Goal: Communication & Community: Share content

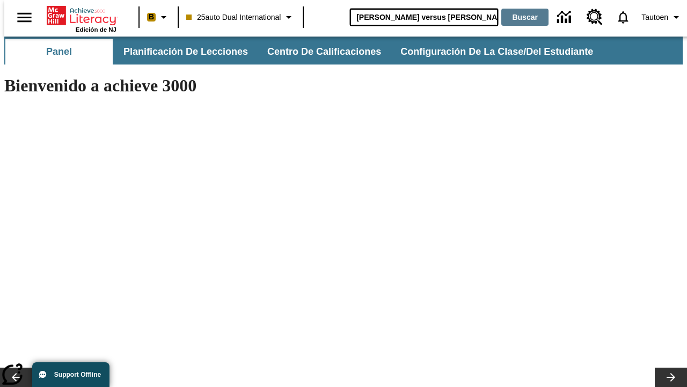
type input "[PERSON_NAME] versus [PERSON_NAME]"
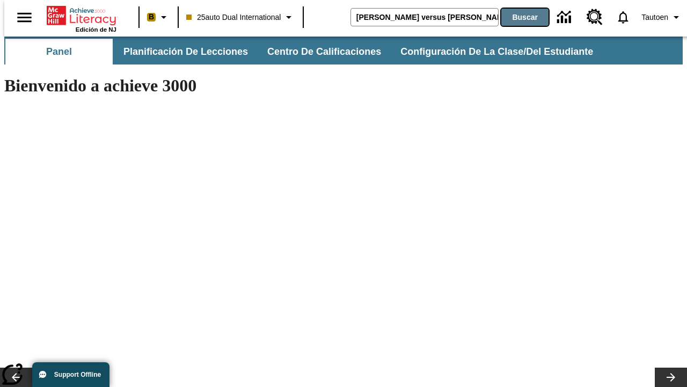
click at [518, 17] on button "Buscar" at bounding box center [524, 17] width 47 height 17
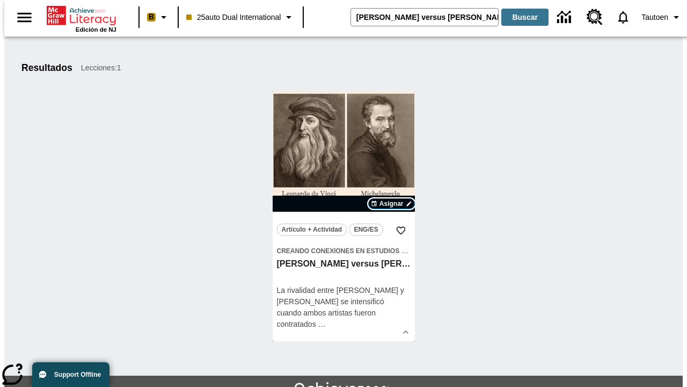
click at [391, 203] on span "Asignar" at bounding box center [392, 204] width 24 height 10
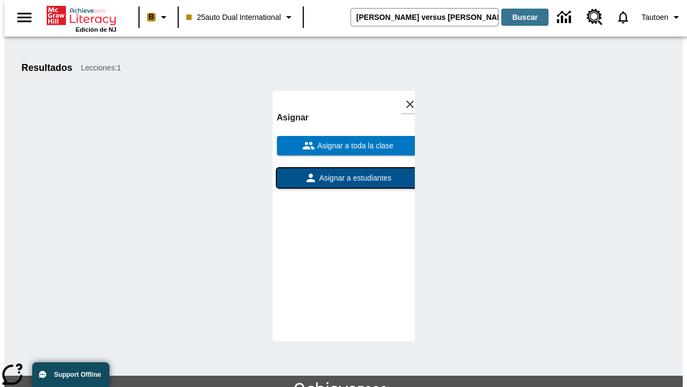
click at [344, 172] on span "Asignar a estudiantes" at bounding box center [354, 177] width 75 height 11
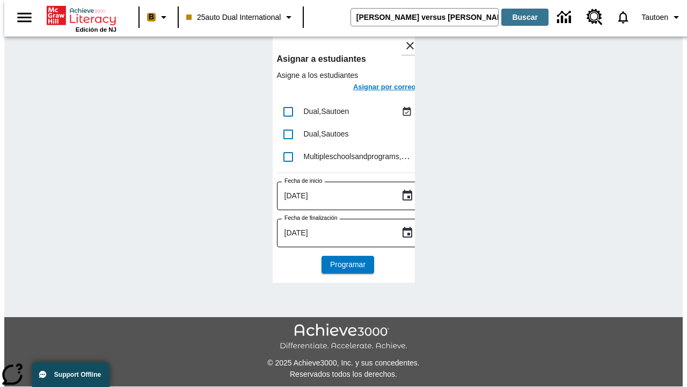
click at [375, 88] on h6 "Asignar por correo" at bounding box center [384, 87] width 63 height 12
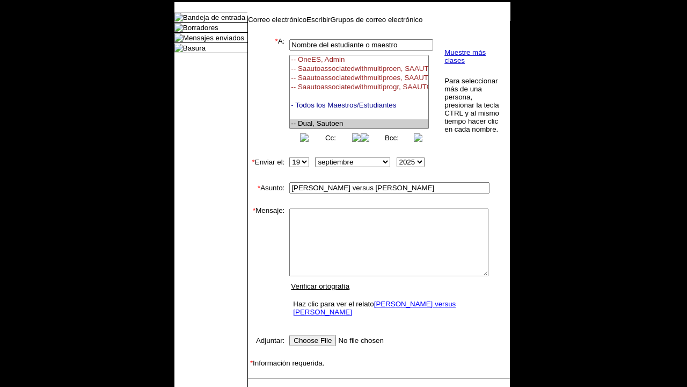
select select "U,21476361,1"
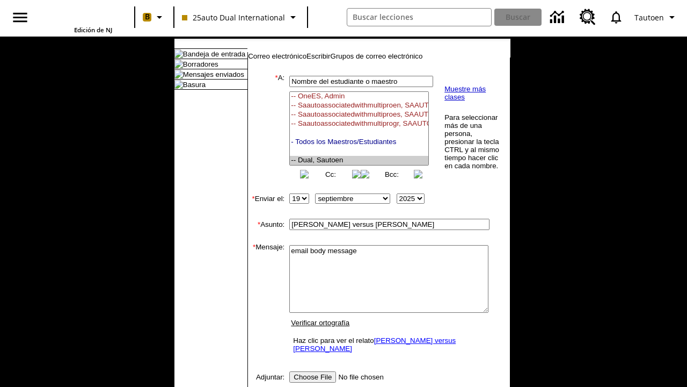
scroll to position [173, 0]
type textarea "email body message"
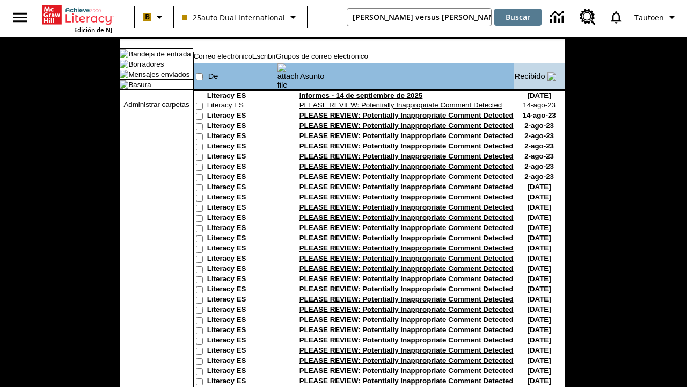
type input "[PERSON_NAME] versus [PERSON_NAME]"
click at [518, 17] on button "Buscar" at bounding box center [517, 17] width 47 height 17
